Goal: Information Seeking & Learning: Learn about a topic

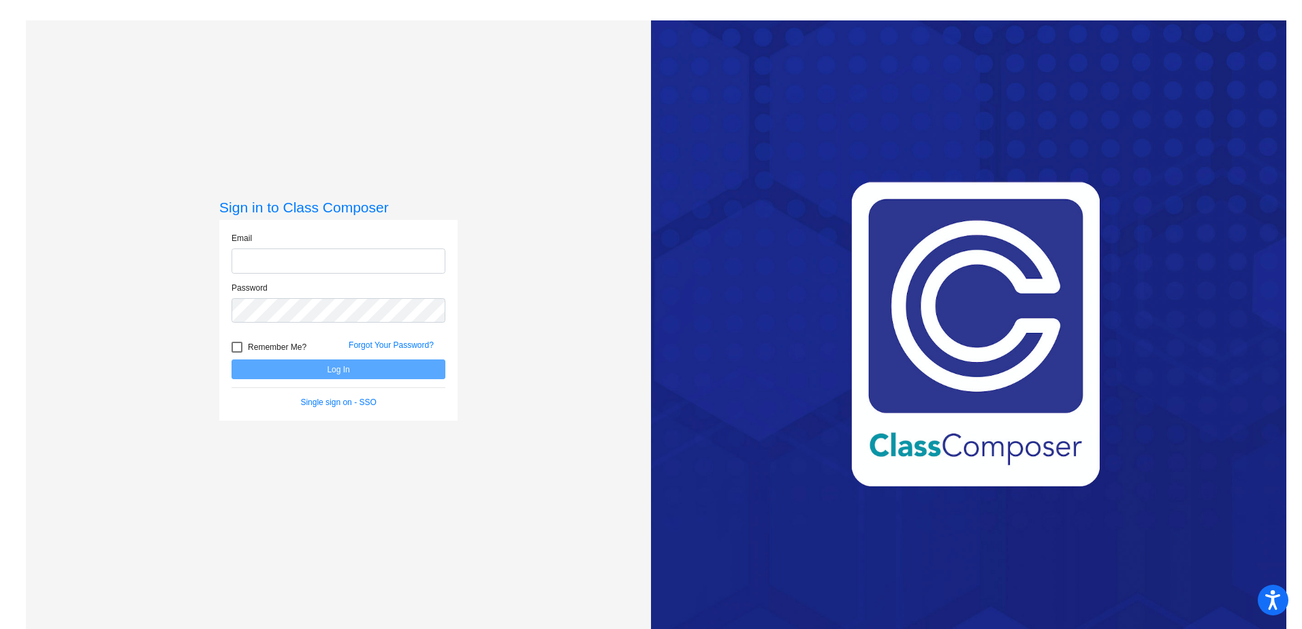
type input "[PERSON_NAME][EMAIL_ADDRESS][PERSON_NAME][DOMAIN_NAME]"
click at [381, 377] on button "Log In" at bounding box center [338, 369] width 214 height 20
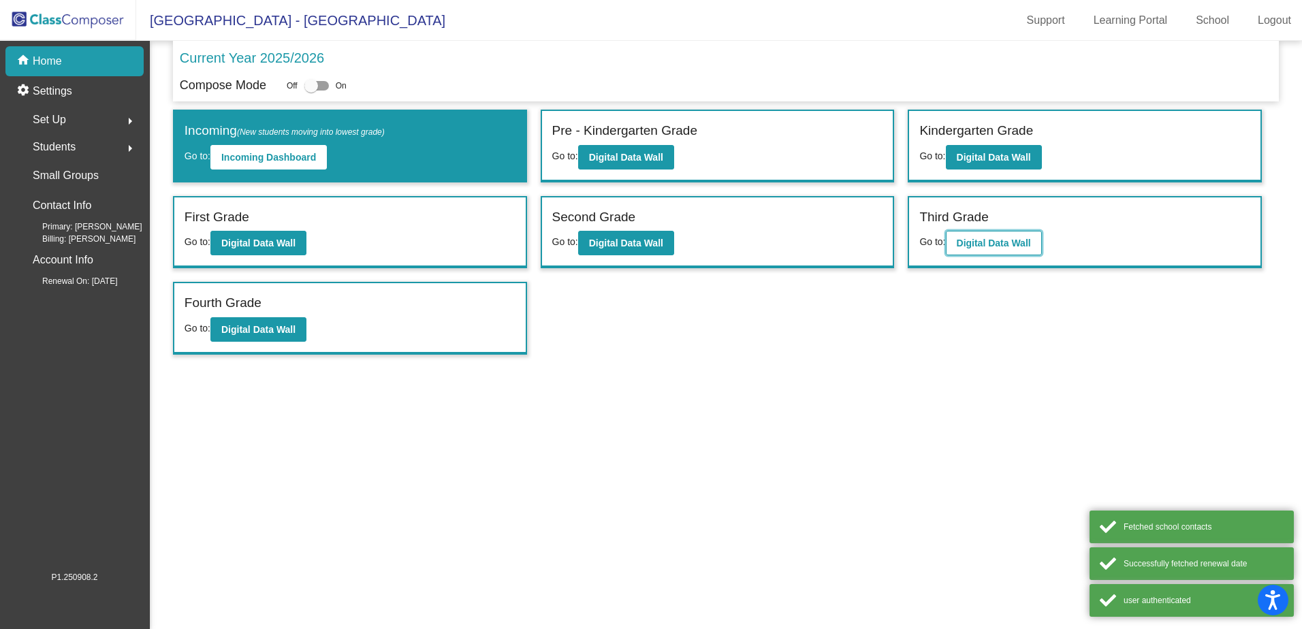
click at [1027, 253] on button "Digital Data Wall" at bounding box center [994, 243] width 96 height 25
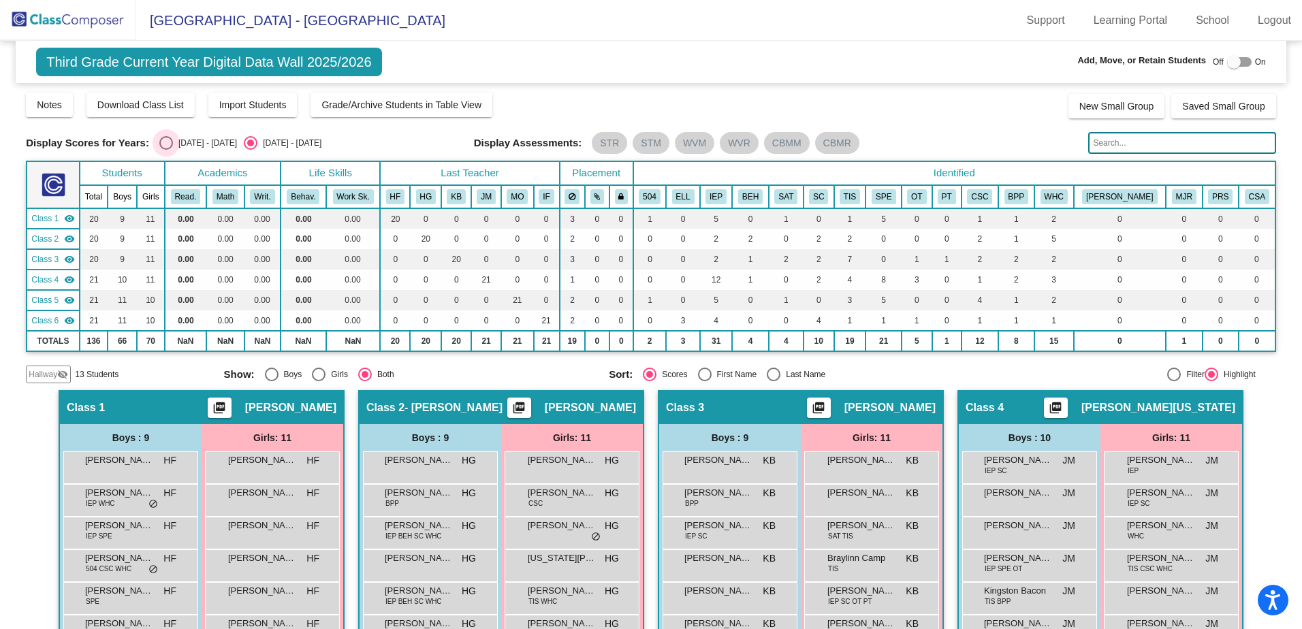
click at [173, 145] on div "[DATE] - [DATE]" at bounding box center [205, 143] width 64 height 12
click at [166, 150] on input "[DATE] - [DATE]" at bounding box center [165, 150] width 1 height 1
radio input "true"
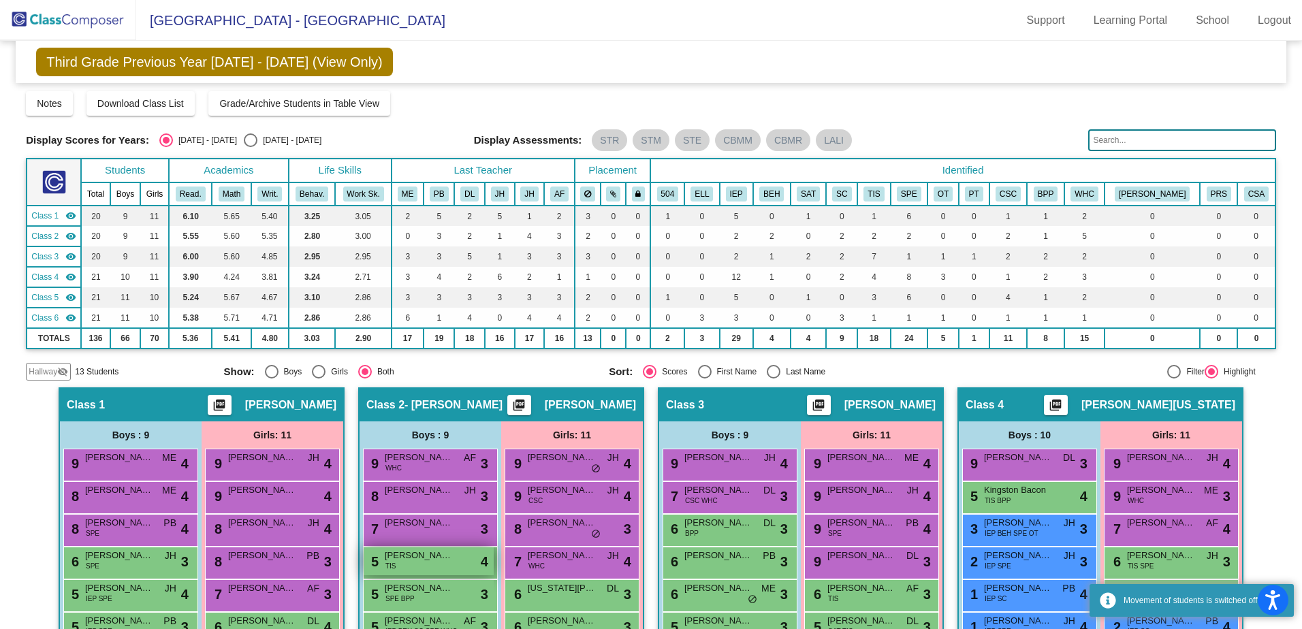
scroll to position [272, 0]
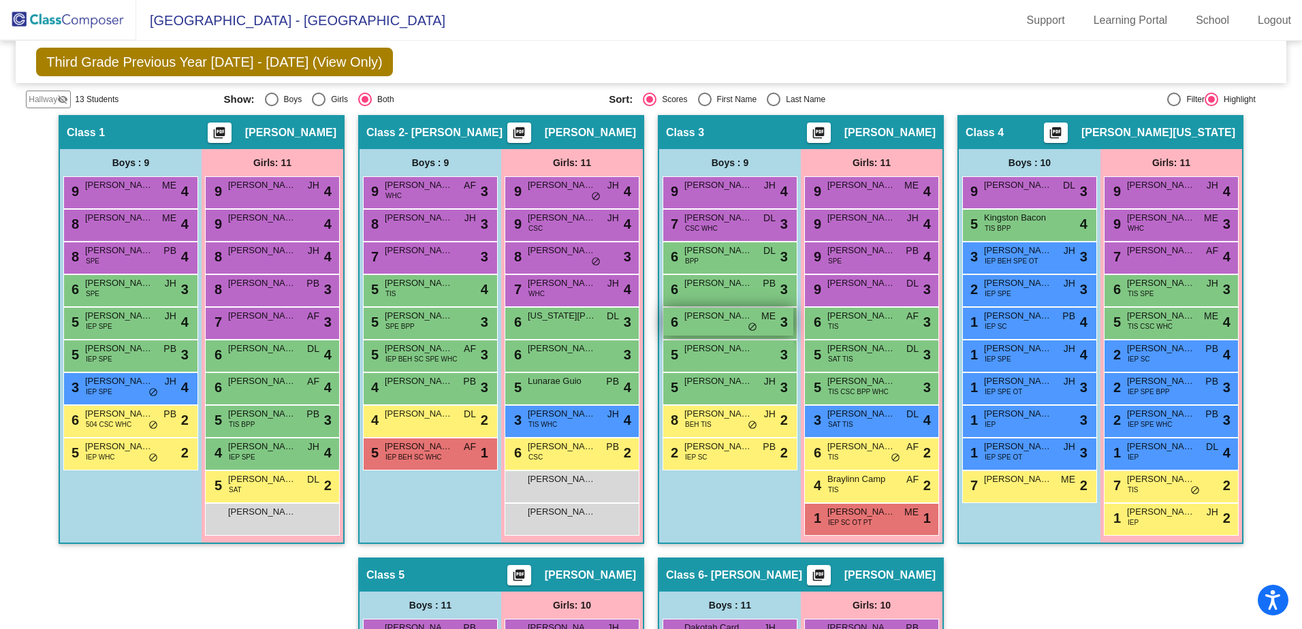
click at [756, 319] on div "6 [PERSON_NAME] ME lock do_not_disturb_alt 3" at bounding box center [728, 322] width 130 height 28
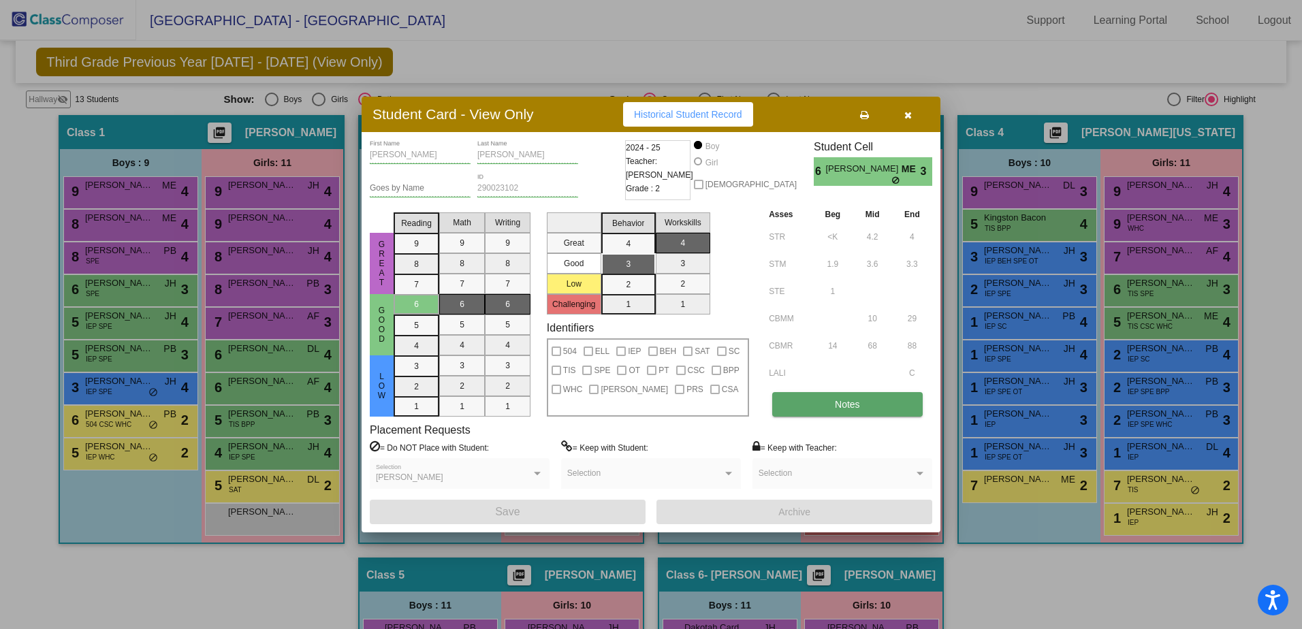
click at [829, 397] on button "Notes" at bounding box center [847, 404] width 150 height 25
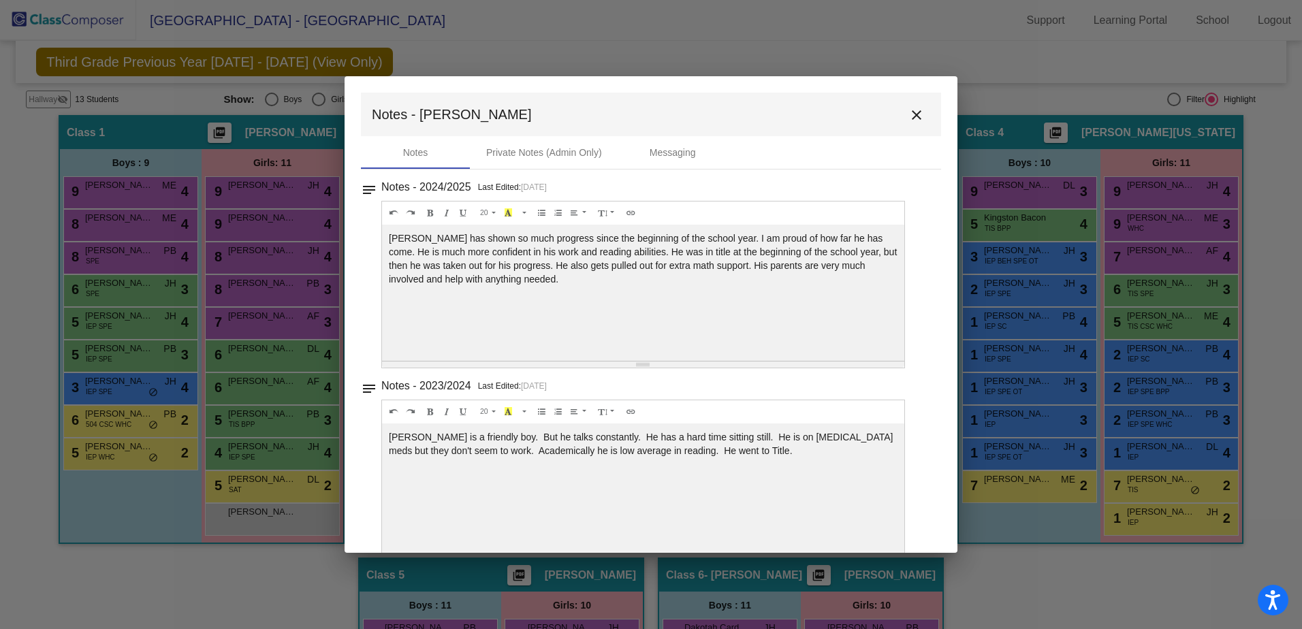
scroll to position [31, 0]
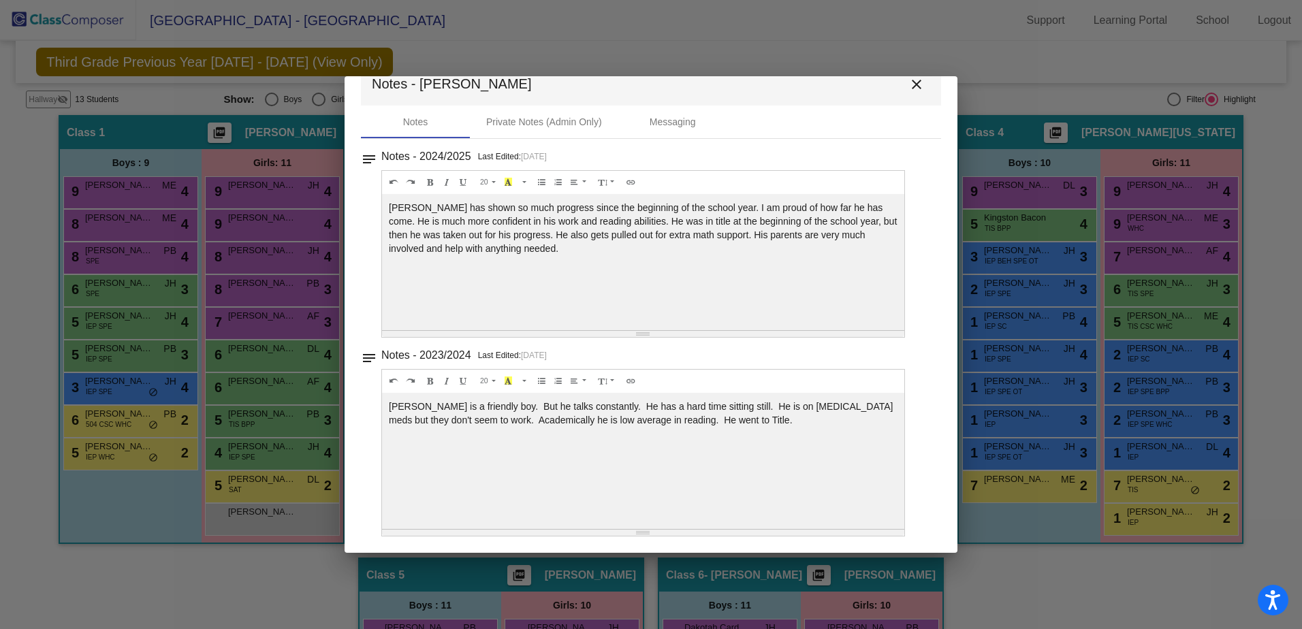
click at [909, 89] on mat-icon "close" at bounding box center [916, 84] width 16 height 16
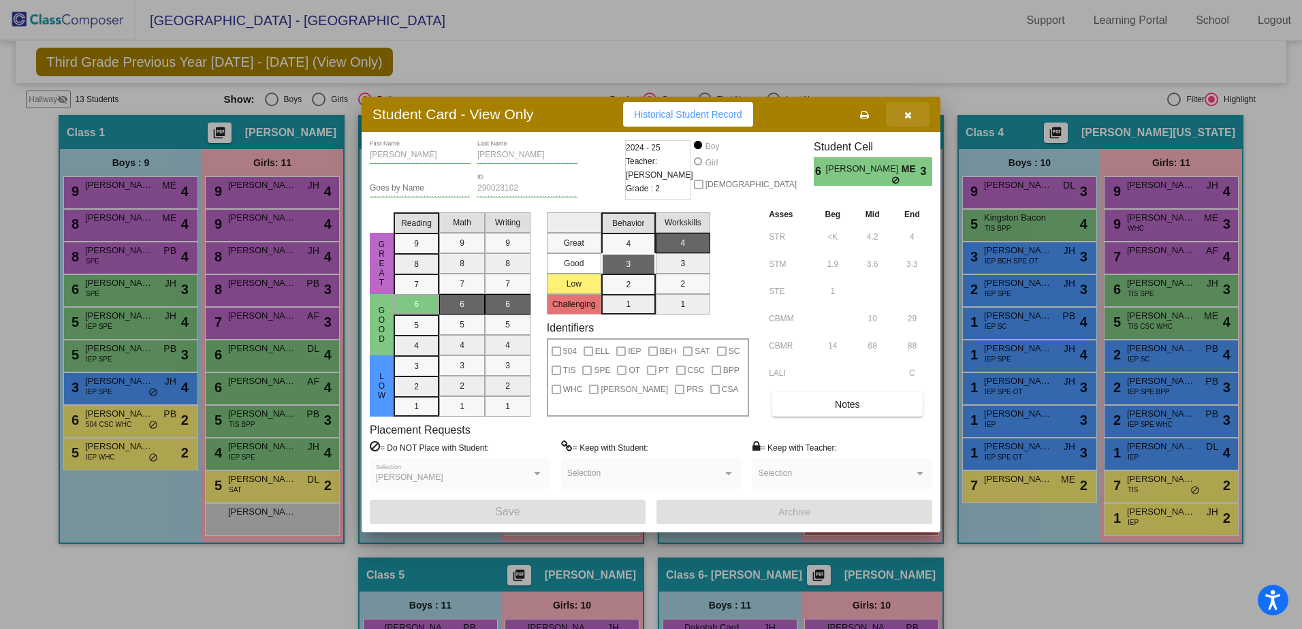
click at [914, 120] on button "button" at bounding box center [908, 114] width 44 height 25
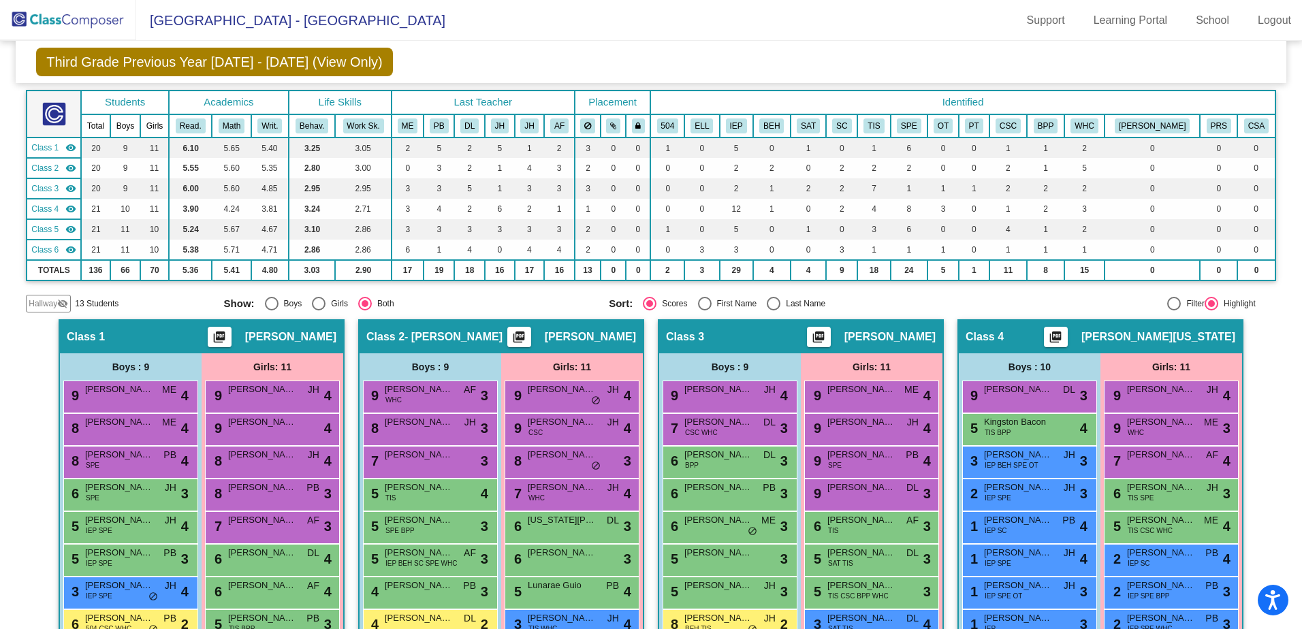
scroll to position [0, 0]
